Goal: Task Accomplishment & Management: Use online tool/utility

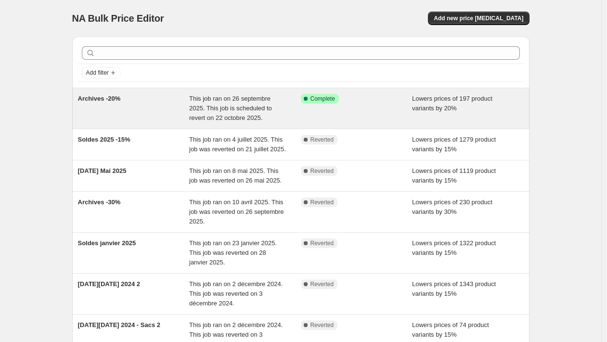
click at [166, 107] on div "Archives -20%" at bounding box center [134, 108] width 112 height 29
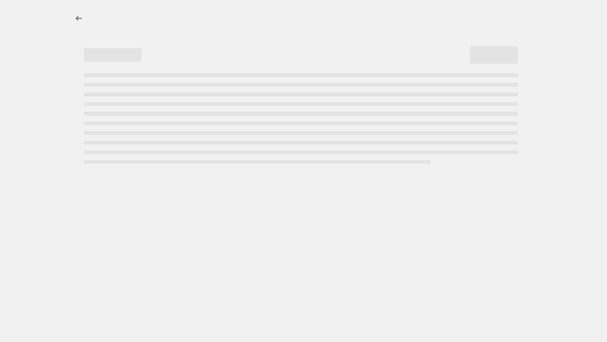
select select "percentage"
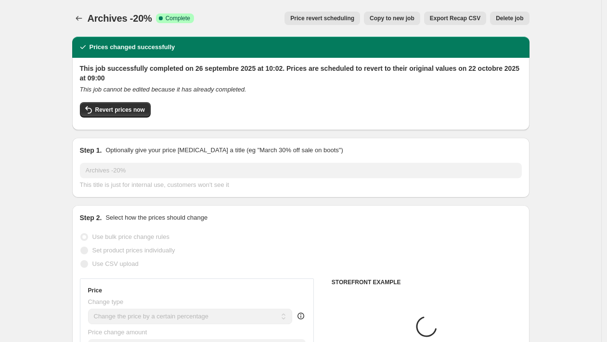
select select "collection"
click at [330, 21] on span "Price revert scheduling" at bounding box center [322, 18] width 64 height 8
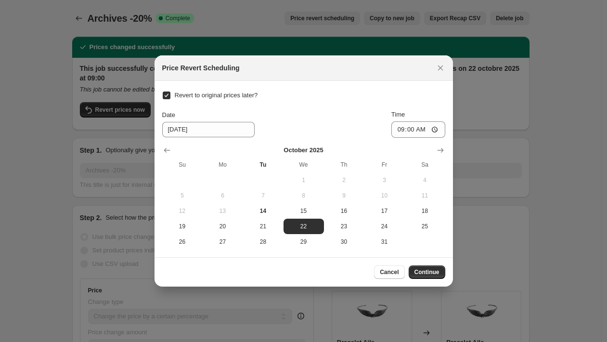
click at [573, 110] on div at bounding box center [303, 171] width 607 height 342
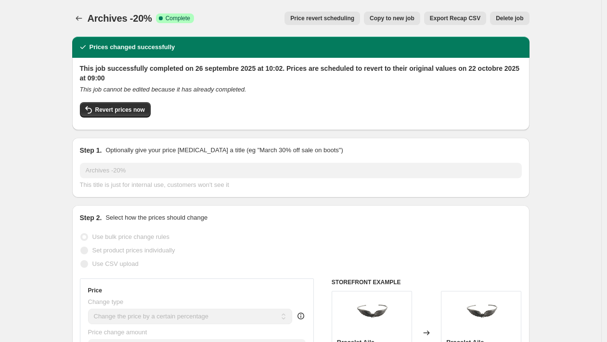
click at [324, 19] on span "Price revert scheduling" at bounding box center [322, 18] width 64 height 8
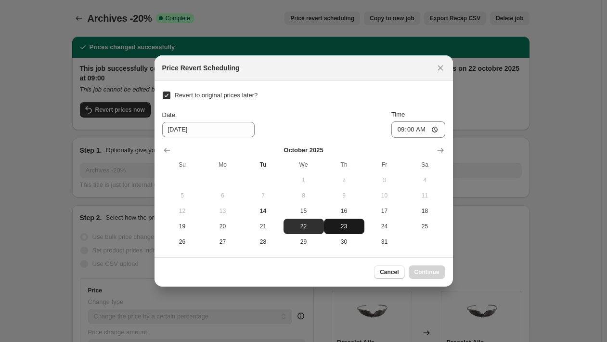
click at [344, 227] on span "23" at bounding box center [344, 226] width 33 height 8
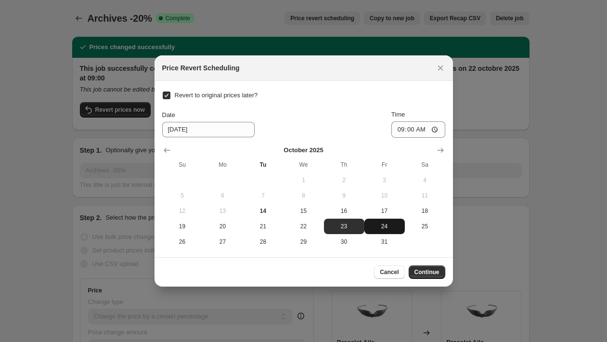
click at [376, 228] on span "24" at bounding box center [384, 226] width 33 height 8
type input "[DATE]"
click at [167, 97] on input "Revert to original prices later?" at bounding box center [167, 95] width 8 height 8
checkbox input "false"
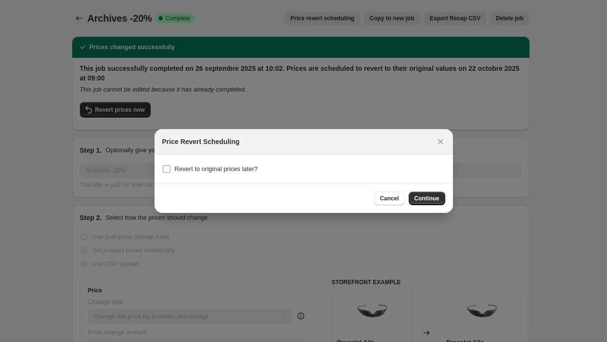
checkbox input "false"
click at [166, 168] on input "Revert to original prices later?" at bounding box center [167, 169] width 8 height 8
checkbox input "true"
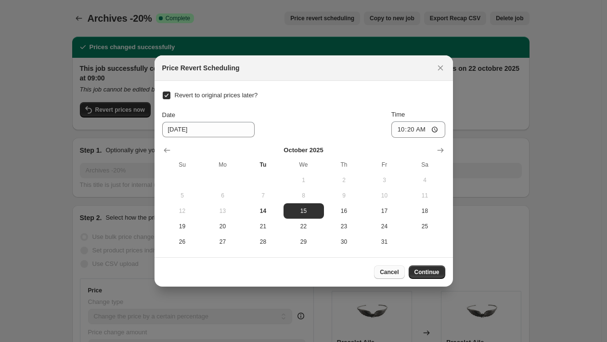
click at [382, 269] on span "Cancel" at bounding box center [389, 272] width 19 height 8
